Goal: Information Seeking & Learning: Learn about a topic

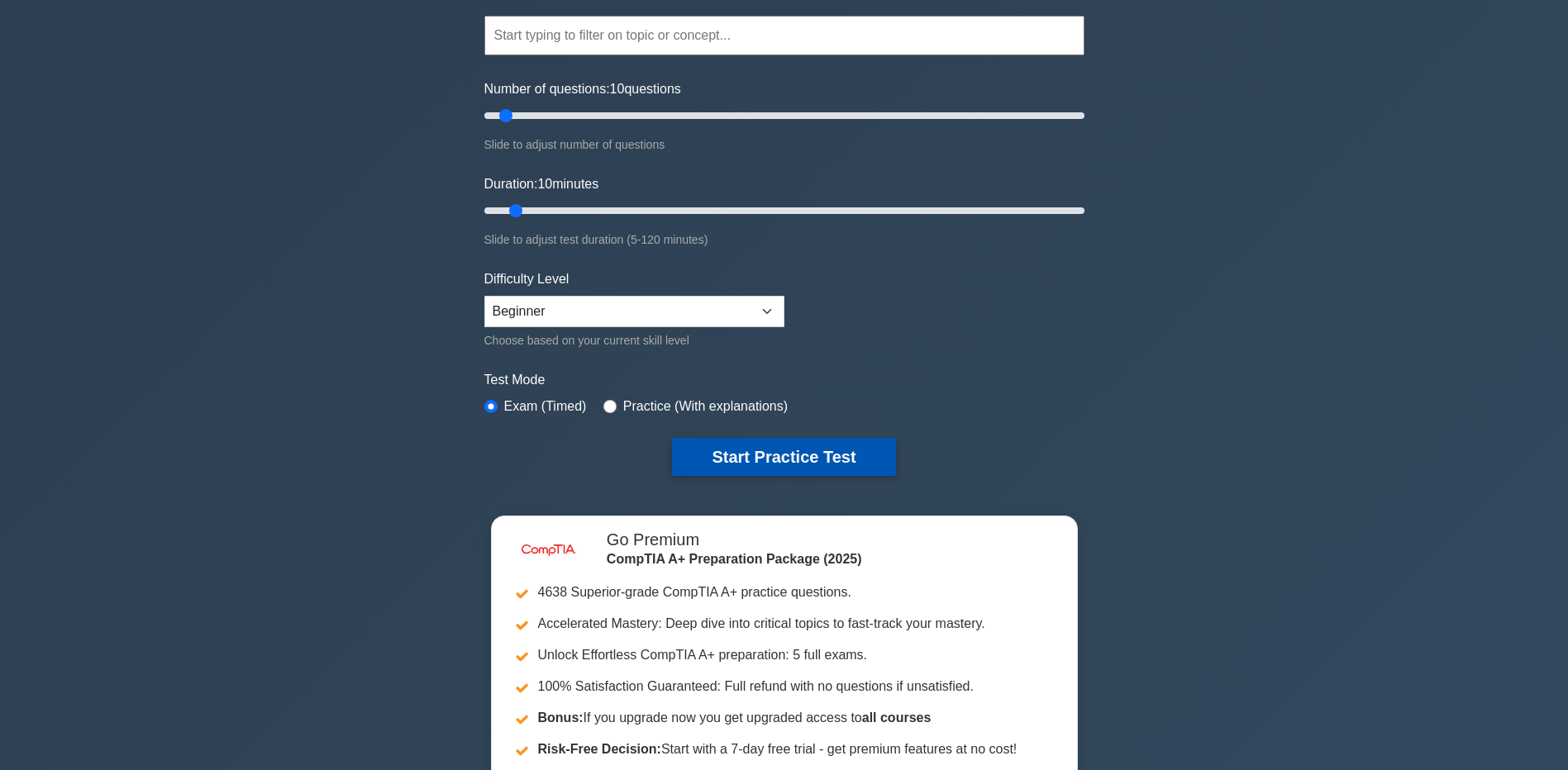
scroll to position [166, 0]
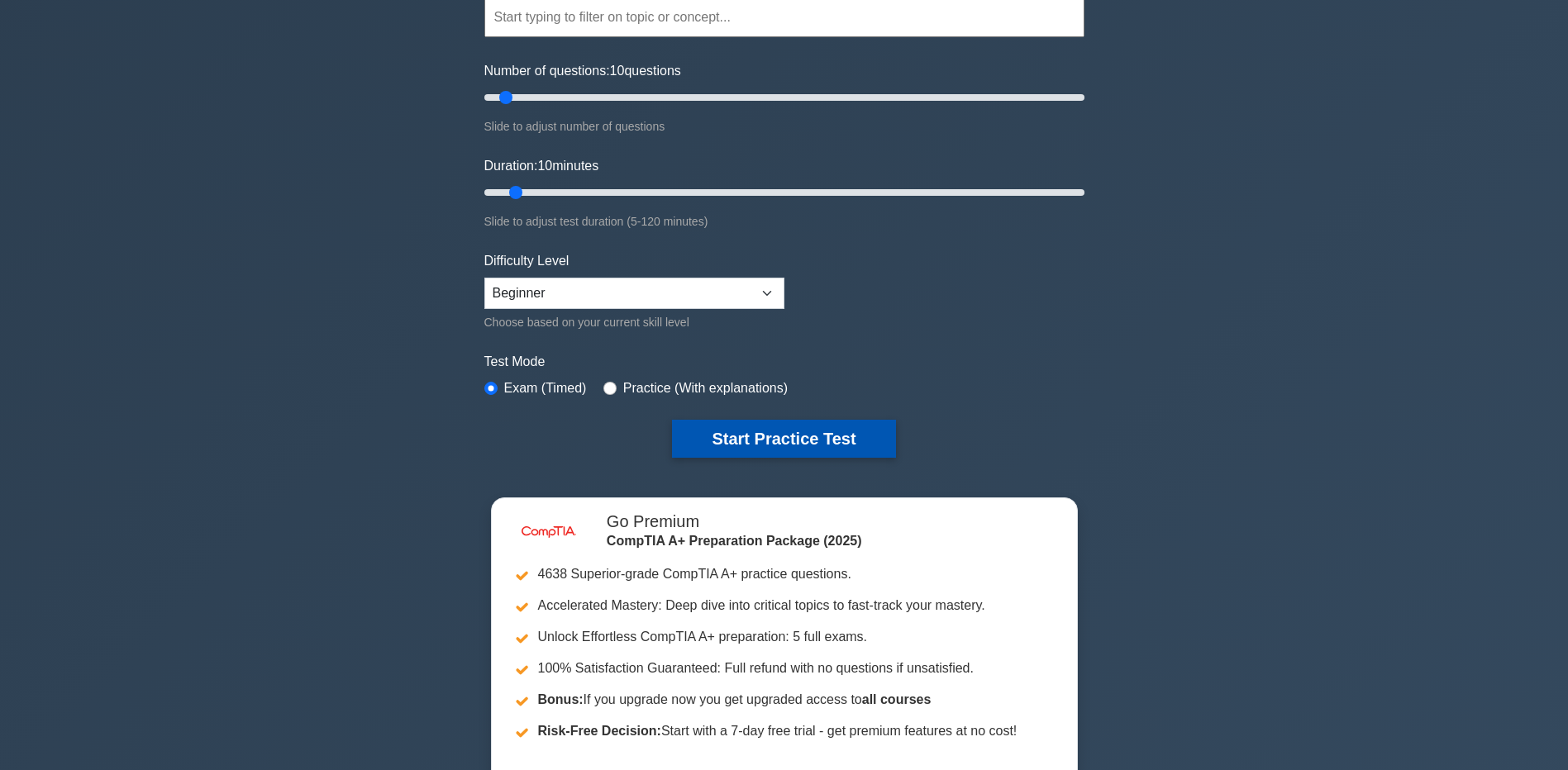
click at [809, 444] on button "Start Practice Test" at bounding box center [784, 438] width 223 height 38
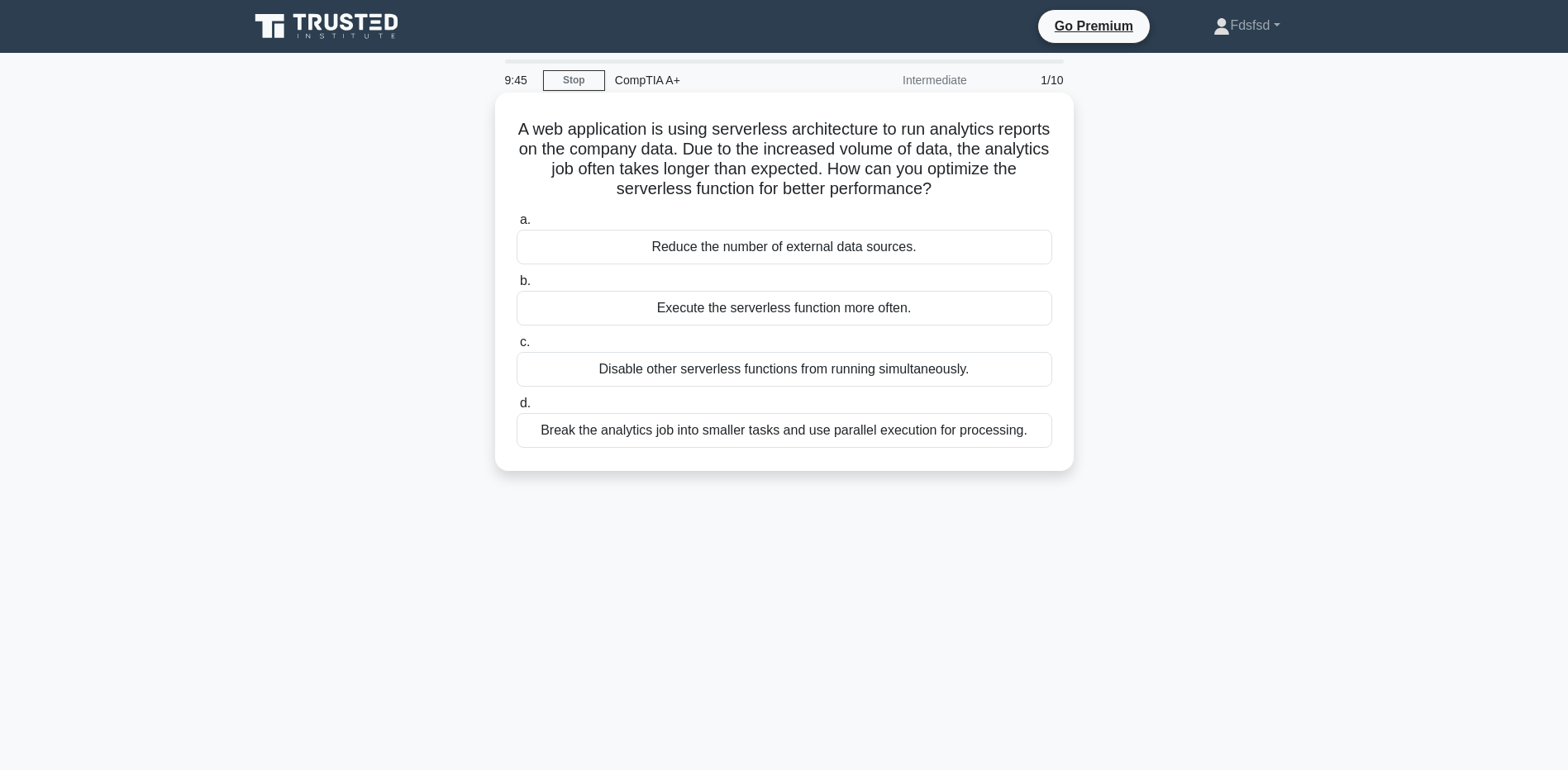
click at [829, 371] on div "Disable other serverless functions from running simultaneously." at bounding box center [784, 370] width 535 height 35
click at [517, 348] on input "c. Disable other serverless functions from running simultaneously." at bounding box center [517, 343] width 0 height 11
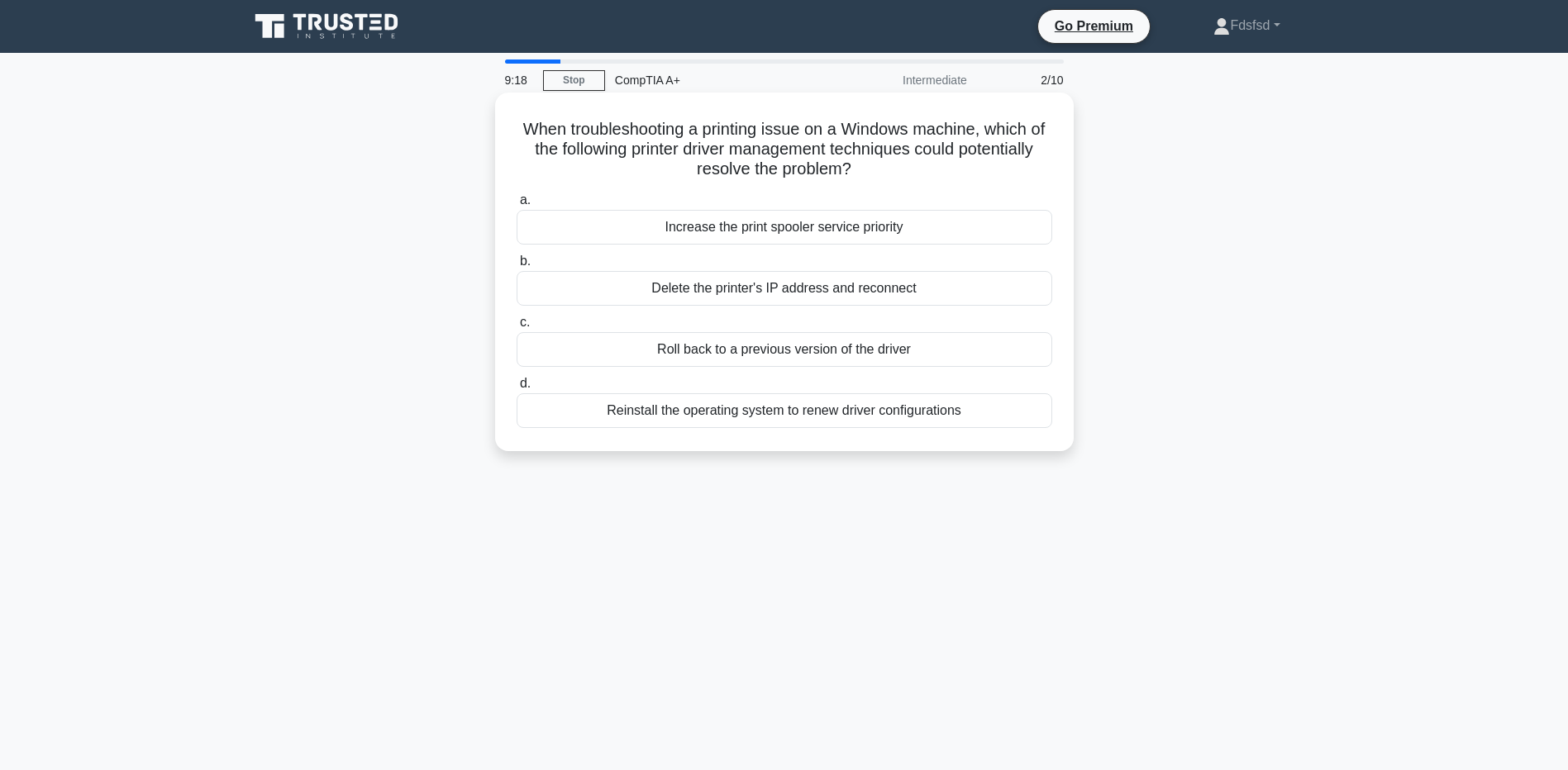
click at [797, 345] on div "Roll back to a previous version of the driver" at bounding box center [784, 350] width 535 height 35
click at [517, 328] on input "c. Roll back to a previous version of the driver" at bounding box center [517, 323] width 0 height 11
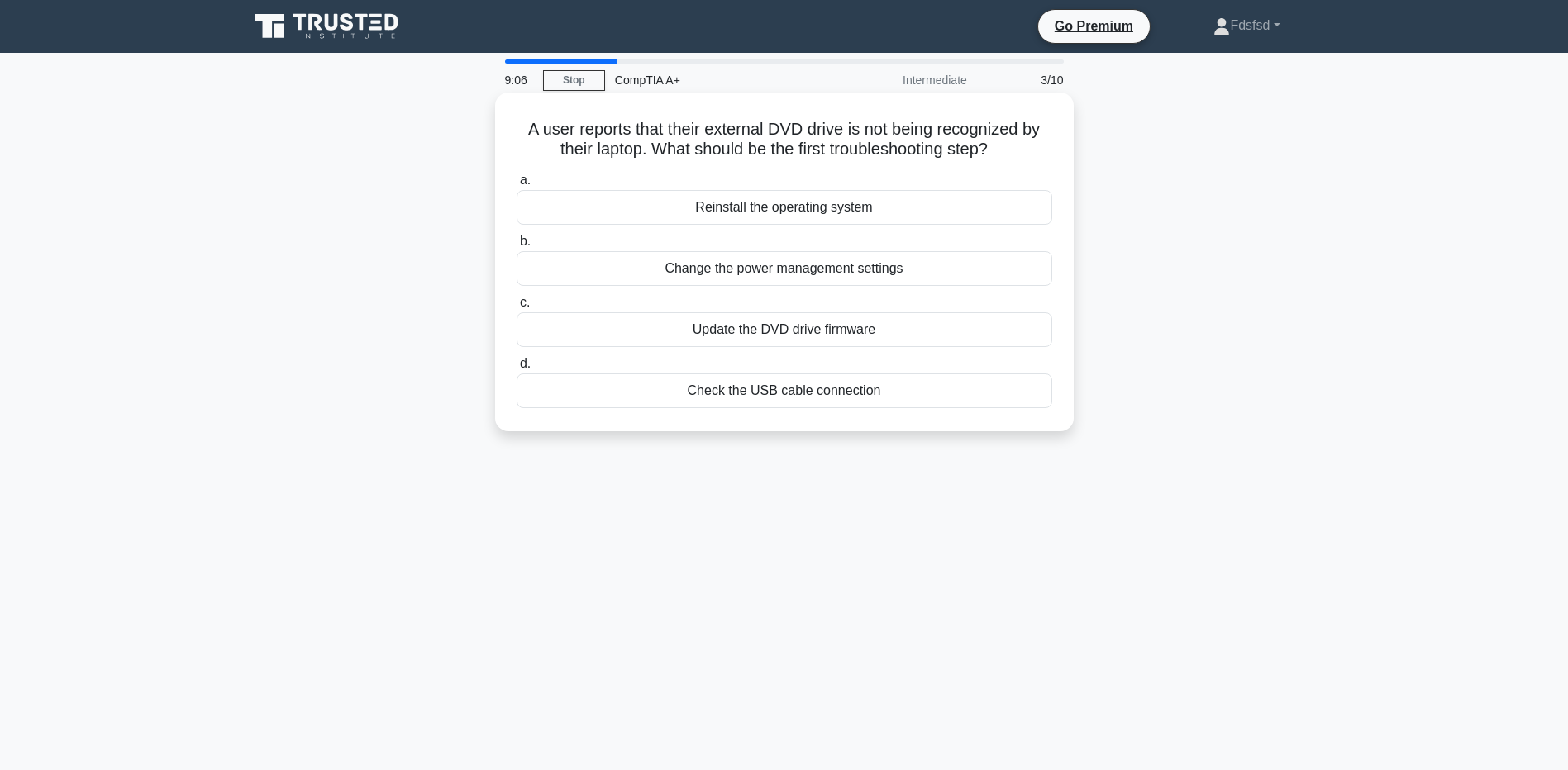
click at [773, 330] on div "Update the DVD drive firmware" at bounding box center [784, 330] width 535 height 35
click at [517, 308] on input "c. Update the DVD drive firmware" at bounding box center [517, 303] width 0 height 11
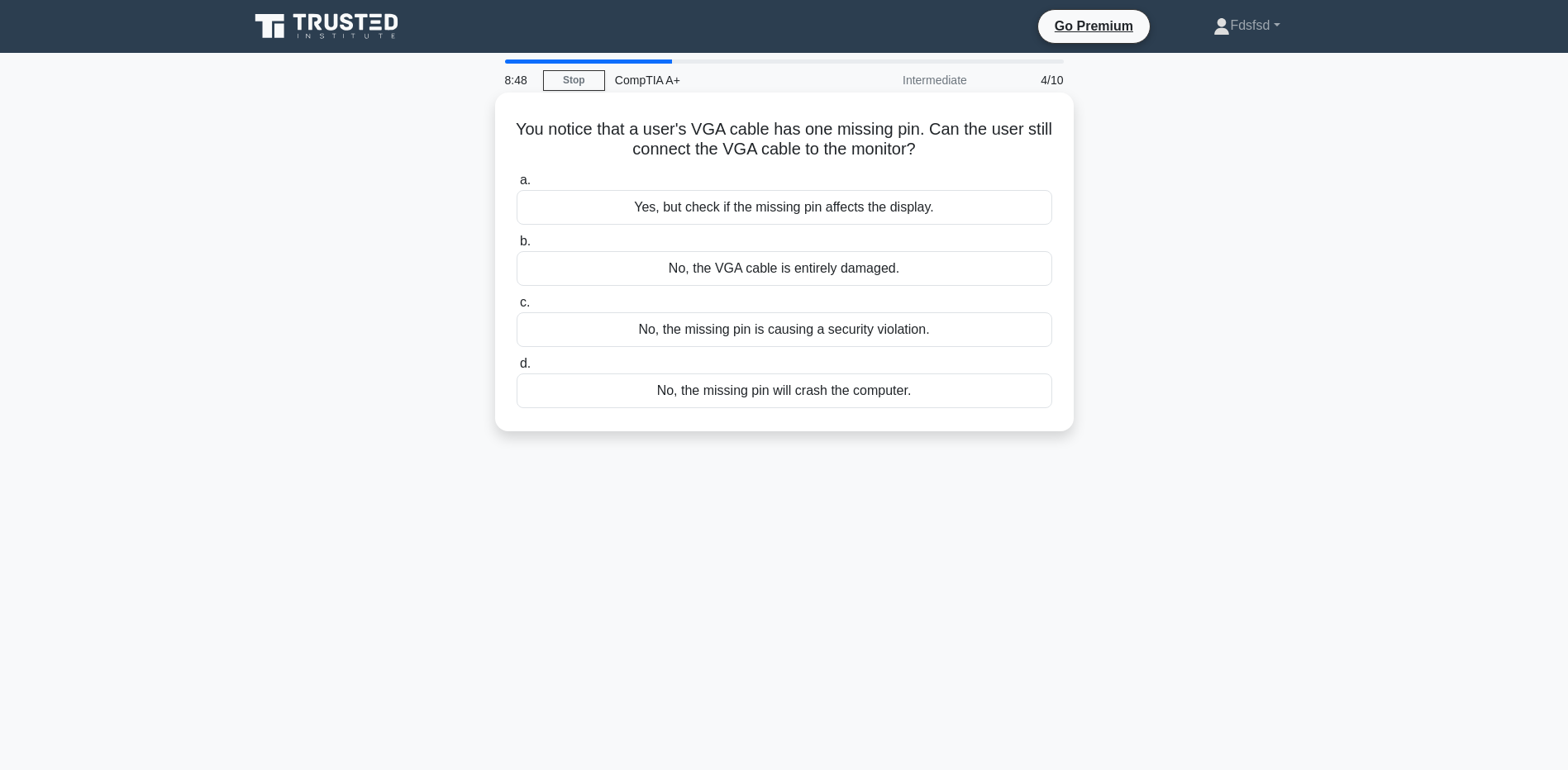
click at [806, 210] on div "Yes, but check if the missing pin affects the display." at bounding box center [784, 208] width 535 height 35
click at [517, 186] on input "a. Yes, but check if the missing pin affects the display." at bounding box center [517, 180] width 0 height 11
